Goal: Answer question/provide support

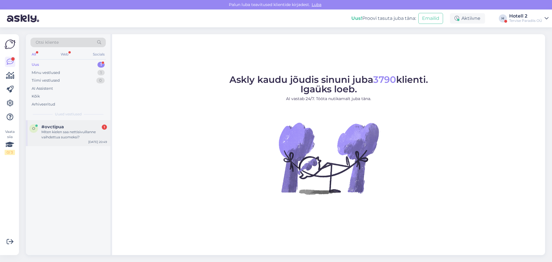
click at [40, 134] on div "o #ovctipua 1 Miten kielen saa nettisivuillanne vaihdettua suomeksi?" at bounding box center [68, 132] width 78 height 16
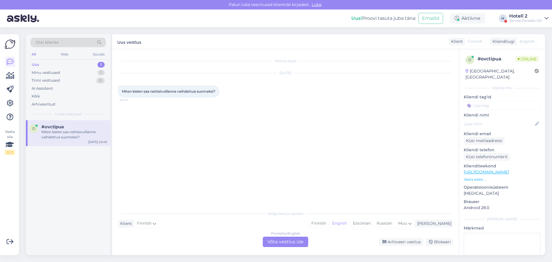
click at [284, 243] on div "Finnish to English Võta vestlus üle" at bounding box center [285, 242] width 45 height 10
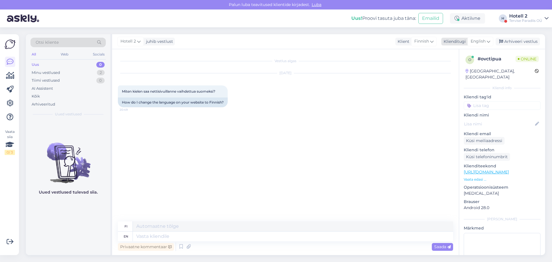
click at [478, 39] on span "English" at bounding box center [478, 41] width 15 height 6
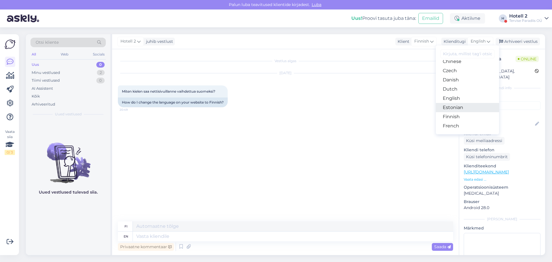
scroll to position [58, 0]
click at [460, 81] on link "Estonian" at bounding box center [467, 83] width 63 height 9
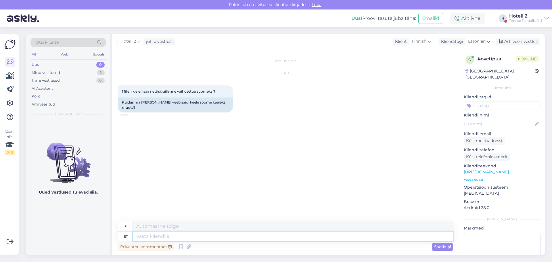
click at [162, 235] on textarea at bounding box center [293, 237] width 320 height 10
type textarea "Esilehel s"
type textarea "Etusivulla"
type textarea "Esilehel saab"
type textarea "Etusivulla [PERSON_NAME]"
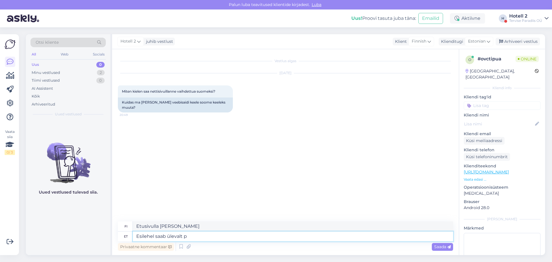
type textarea "Esilehel saab ülevalt pa"
type textarea "Etusivulla näet yläosan"
type textarea "Esilehel saab ülevalt paremast nu"
type textarea "Etusivun oikeasta yläkulmasta [PERSON_NAME]"
type textarea "Esilehel saab ülevalt paremast nurgast v"
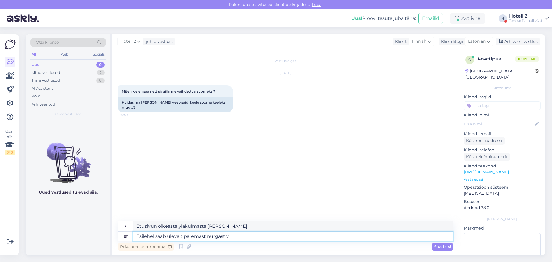
type textarea "Etusivulla [PERSON_NAME] napsauttaa oikeasta yläkulmasta"
type textarea "Esilehel saab ülevalt paremast nurgast valida ke"
type textarea "Etusivulla [PERSON_NAME] oikeasta yläkulmasta"
type textarea "Esilehel saab ülevalt paremast nurgast valida [PERSON_NAME]"
type textarea "Etusivulla [PERSON_NAME] kielet oikeasta yläkulmasta."
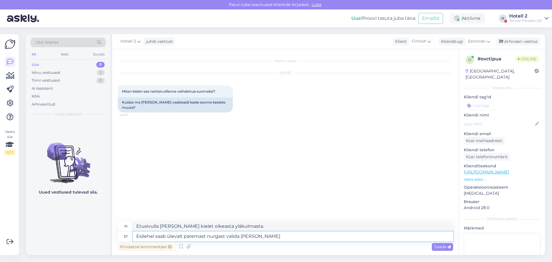
type textarea "Esilehel saab ülevalt paremast nurgast valida [PERSON_NAME]"
click at [440, 244] on div "Saada" at bounding box center [442, 247] width 21 height 8
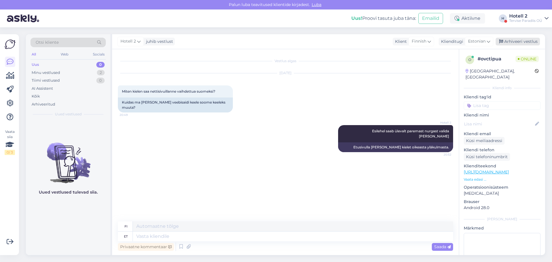
click at [528, 40] on div "Arhiveeri vestlus" at bounding box center [518, 42] width 44 height 8
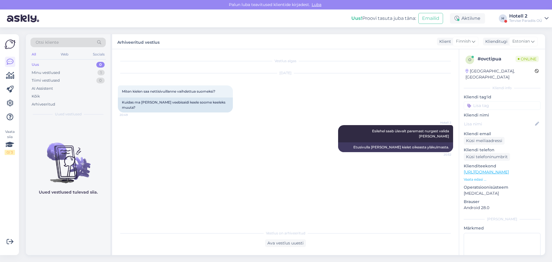
click at [281, 122] on div "Hotell 2 Esilehel saab ülevalt paremast nurgast valida [PERSON_NAME] 20:52 Etus…" at bounding box center [285, 139] width 335 height 40
